Goal: Task Accomplishment & Management: Manage account settings

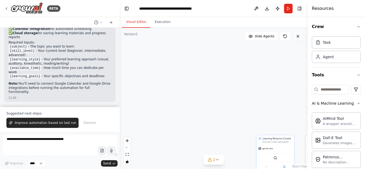
click at [296, 36] on icon at bounding box center [298, 36] width 4 height 4
click at [297, 38] on icon at bounding box center [298, 36] width 4 height 4
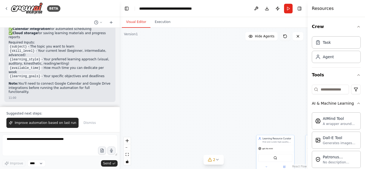
click at [285, 38] on icon at bounding box center [284, 36] width 3 height 3
click at [278, 6] on button "Publish" at bounding box center [277, 9] width 9 height 10
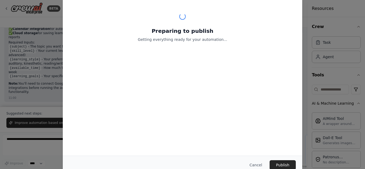
click at [255, 8] on div "Preparing to publish Getting everything ready for your automation..." at bounding box center [182, 26] width 226 height 49
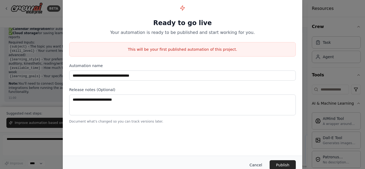
click at [258, 166] on button "Cancel" at bounding box center [255, 165] width 21 height 10
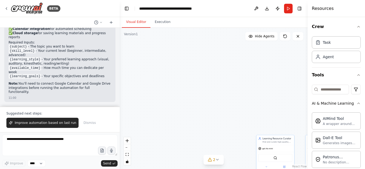
click at [22, 15] on div "BETA" at bounding box center [60, 8] width 120 height 17
click at [15, 7] on img at bounding box center [27, 8] width 32 height 12
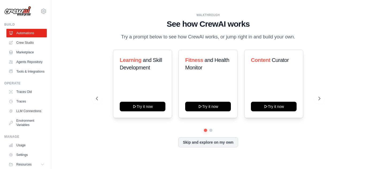
click at [313, 100] on div "Learning and Skill Development Try it now Fitness and Health Monitor Try it now…" at bounding box center [208, 84] width 224 height 68
click at [316, 97] on button at bounding box center [319, 98] width 11 height 11
click at [316, 98] on button at bounding box center [319, 98] width 11 height 11
click at [23, 45] on link "Crew Studio" at bounding box center [27, 42] width 40 height 9
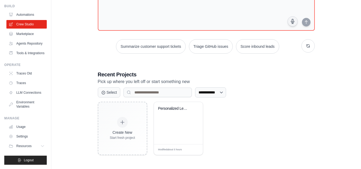
scroll to position [31, 0]
click at [23, 127] on link "Usage" at bounding box center [27, 127] width 40 height 9
click at [25, 126] on link "Usage" at bounding box center [27, 127] width 40 height 9
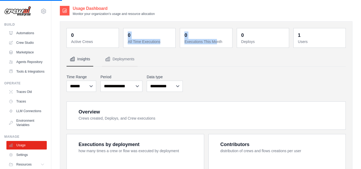
drag, startPoint x: 125, startPoint y: 31, endPoint x: 192, endPoint y: 43, distance: 67.6
click at [192, 43] on div "0 Active Crews 0 All Time Executions 0 Executions This Month 0 Deploys 1 Users" at bounding box center [205, 38] width 279 height 20
click at [214, 47] on div "0 Executions This Month" at bounding box center [206, 37] width 52 height 19
drag, startPoint x: 240, startPoint y: 34, endPoint x: 260, endPoint y: 45, distance: 23.2
click at [260, 45] on div "0 Deploys" at bounding box center [263, 37] width 52 height 19
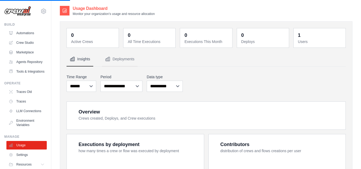
click at [321, 39] on dt "Users" at bounding box center [320, 41] width 44 height 5
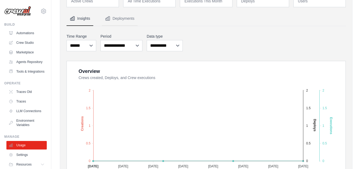
scroll to position [31, 0]
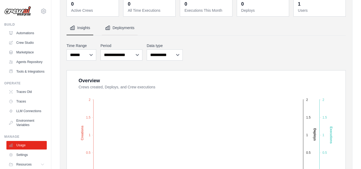
click at [133, 30] on button "Deployments" at bounding box center [120, 28] width 36 height 14
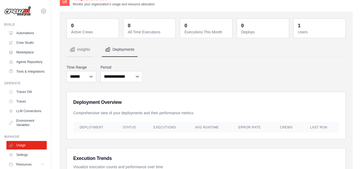
scroll to position [0, 0]
